Goal: Find specific page/section: Find specific page/section

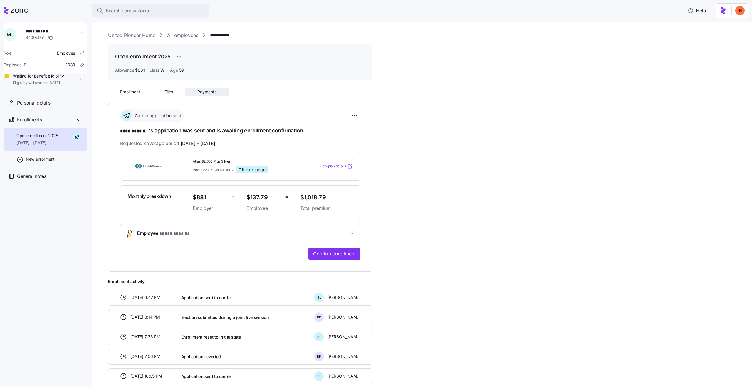
click at [202, 88] on button "Payments" at bounding box center [207, 92] width 44 height 9
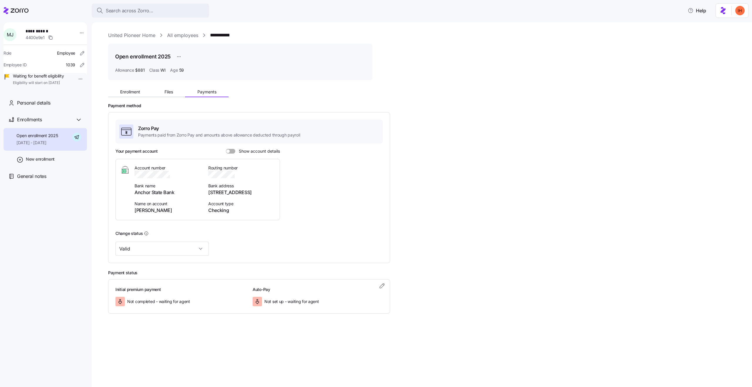
click at [498, 216] on div "Payment method Zorro Pay Payments paid from Zorro Pay and amounts above allowan…" at bounding box center [426, 183] width 636 height 160
click at [158, 257] on div "Zorro Pay Payments paid from Zorro Pay and amounts above allowance deducted thr…" at bounding box center [249, 187] width 282 height 151
click at [146, 250] on input "Valid" at bounding box center [162, 249] width 93 height 14
click at [161, 252] on input "Valid" at bounding box center [162, 249] width 93 height 14
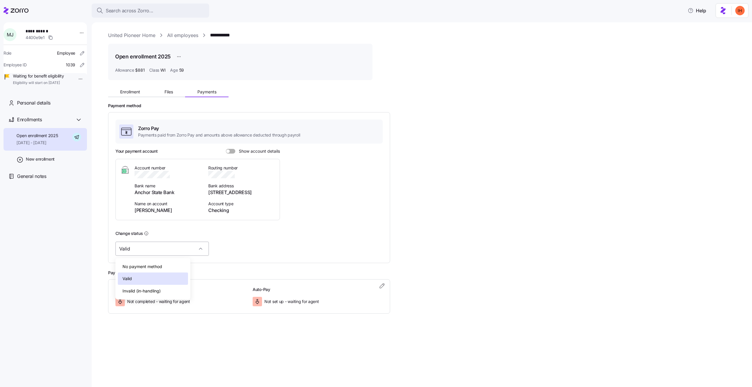
click at [161, 252] on input "Valid" at bounding box center [162, 249] width 93 height 14
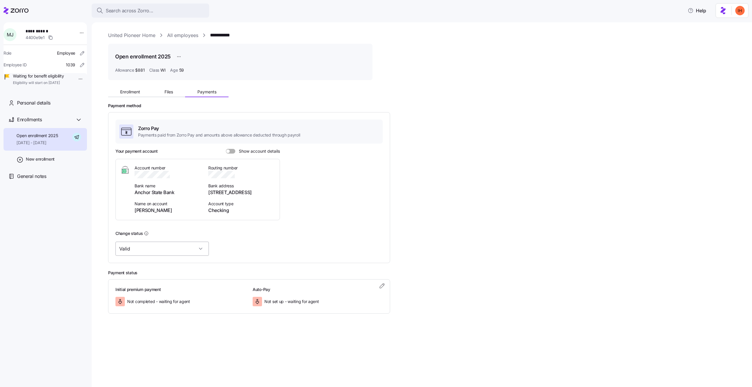
click at [161, 252] on input "Valid" at bounding box center [162, 249] width 93 height 14
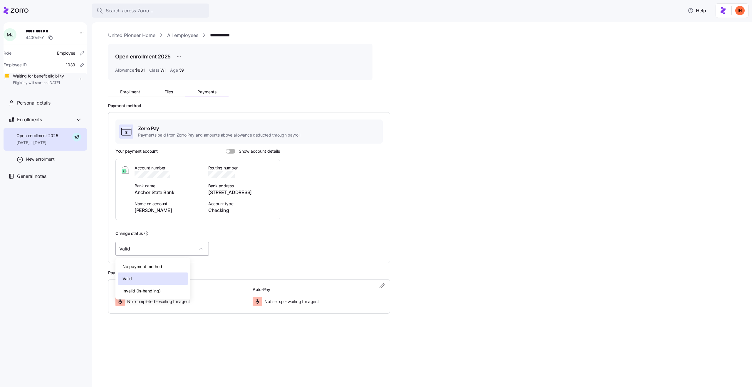
click at [161, 252] on input "Valid" at bounding box center [162, 249] width 93 height 14
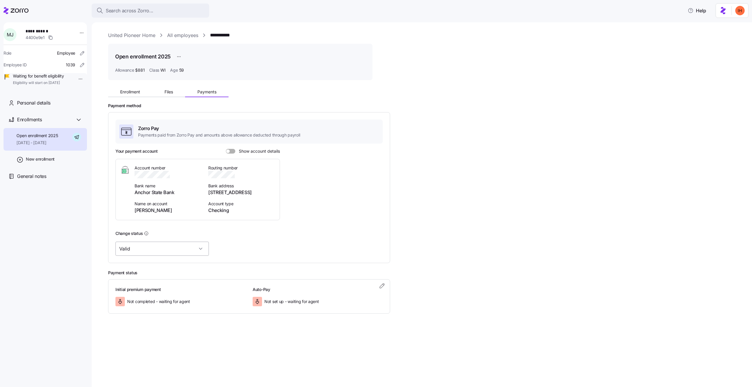
click at [161, 252] on input "Valid" at bounding box center [162, 249] width 93 height 14
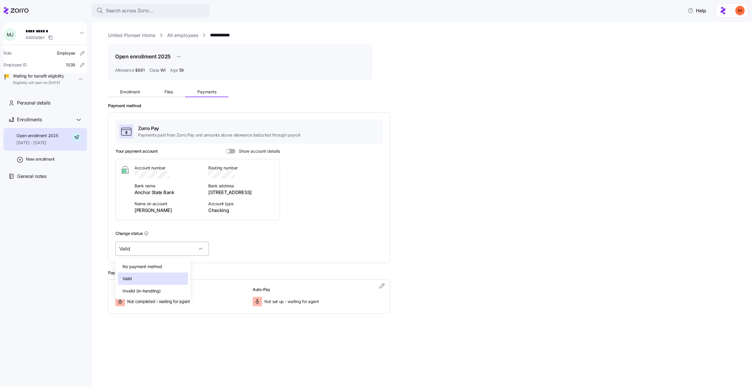
click at [161, 252] on input "Valid" at bounding box center [162, 249] width 93 height 14
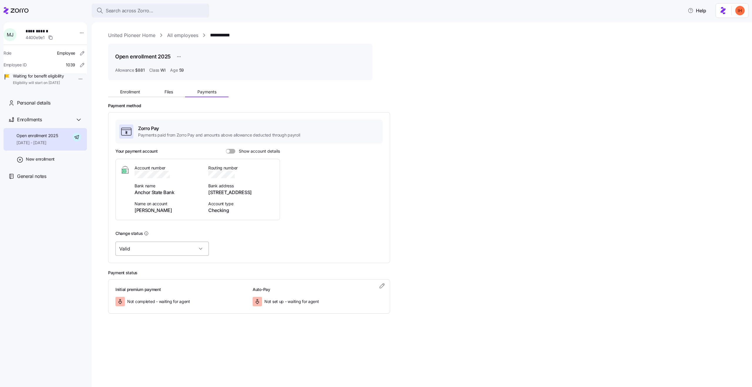
click at [161, 252] on input "Valid" at bounding box center [162, 249] width 93 height 14
click at [556, 218] on div "Payment method Zorro Pay Payments paid from Zorro Pay and amounts above allowan…" at bounding box center [426, 183] width 636 height 160
click at [232, 151] on span at bounding box center [233, 151] width 6 height 5
click at [226, 149] on input "Show account details" at bounding box center [226, 149] width 0 height 0
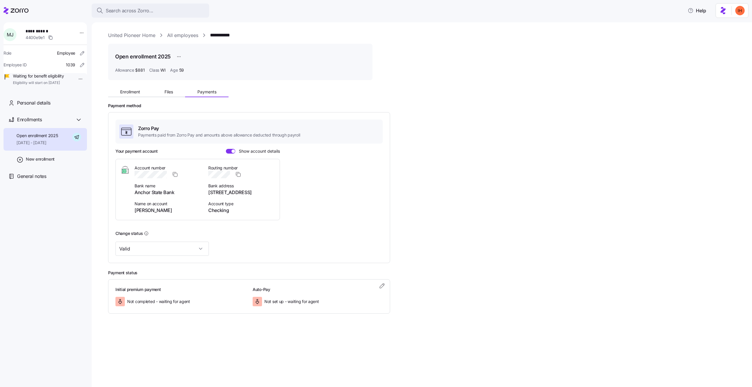
click at [232, 151] on span at bounding box center [234, 152] width 4 height 4
click at [226, 149] on input "Show account details" at bounding box center [226, 149] width 0 height 0
click at [289, 38] on div "**********" at bounding box center [426, 35] width 636 height 7
click at [116, 12] on span "Search across Zorro..." at bounding box center [130, 10] width 48 height 7
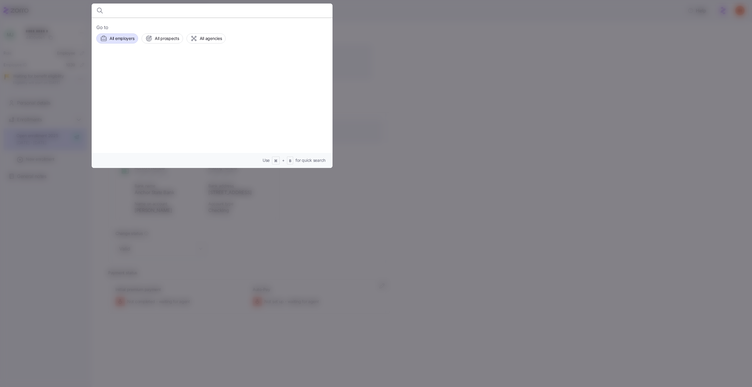
click at [126, 39] on span "All employers" at bounding box center [122, 39] width 25 height 6
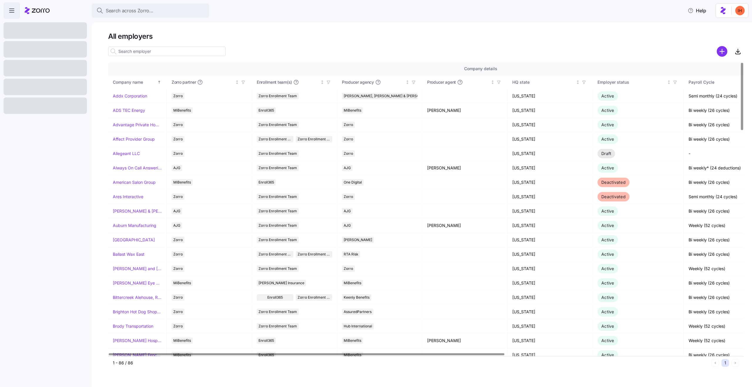
click at [178, 52] on input at bounding box center [167, 51] width 118 height 9
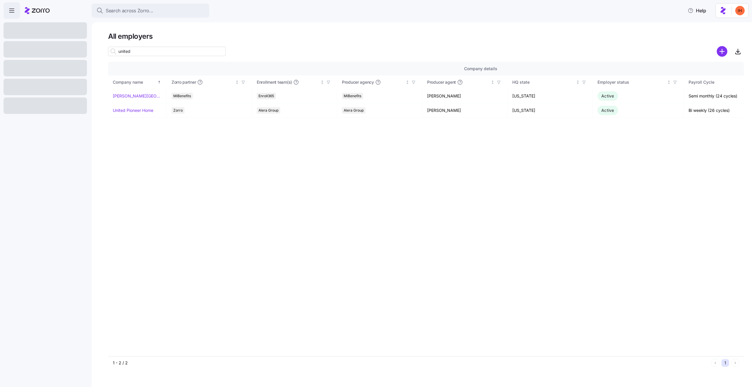
type input "united"
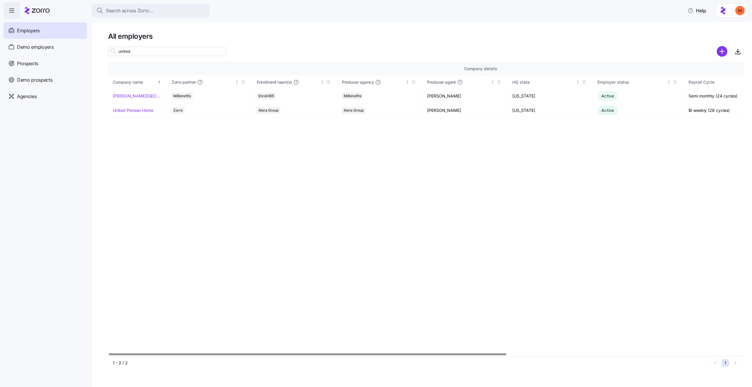
click at [133, 50] on input "united" at bounding box center [167, 51] width 118 height 9
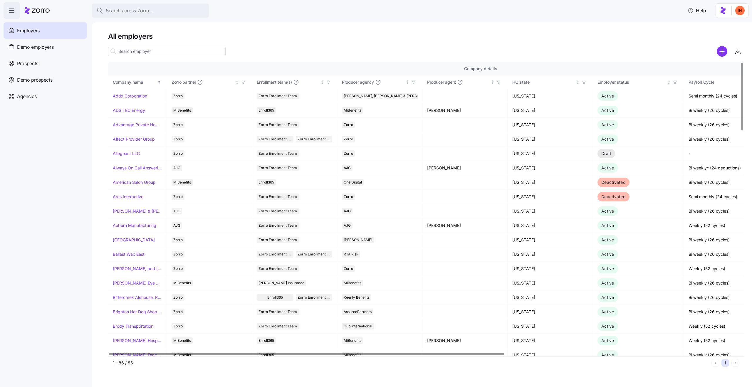
click at [256, 42] on div at bounding box center [426, 43] width 636 height 5
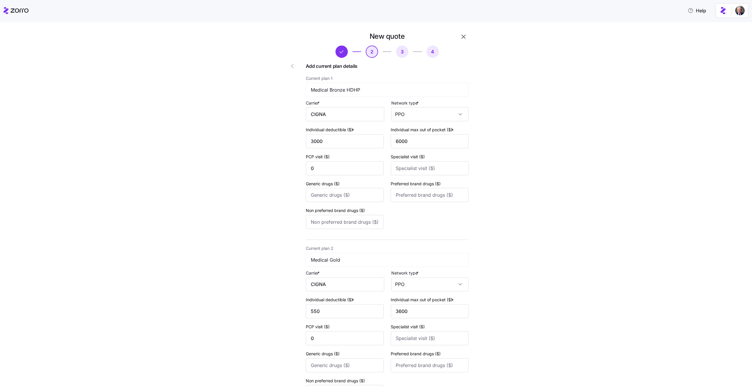
click at [465, 34] on icon "button" at bounding box center [463, 36] width 7 height 7
